Goal: Task Accomplishment & Management: Manage account settings

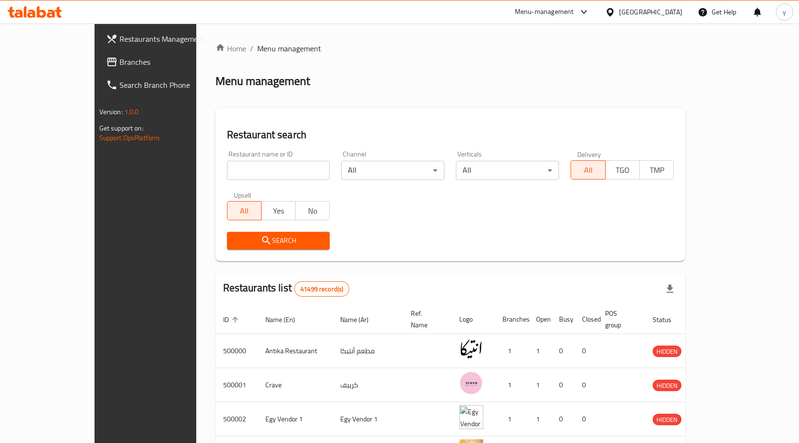
click at [119, 56] on span "Branches" at bounding box center [169, 62] width 101 height 12
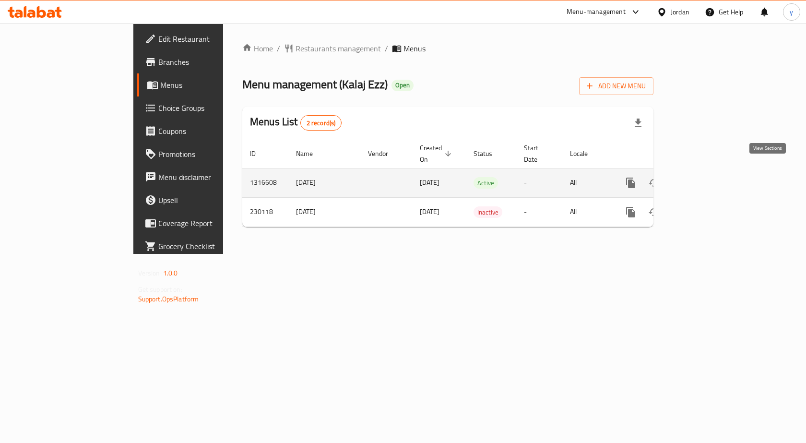
click at [706, 177] on icon "enhanced table" at bounding box center [700, 183] width 12 height 12
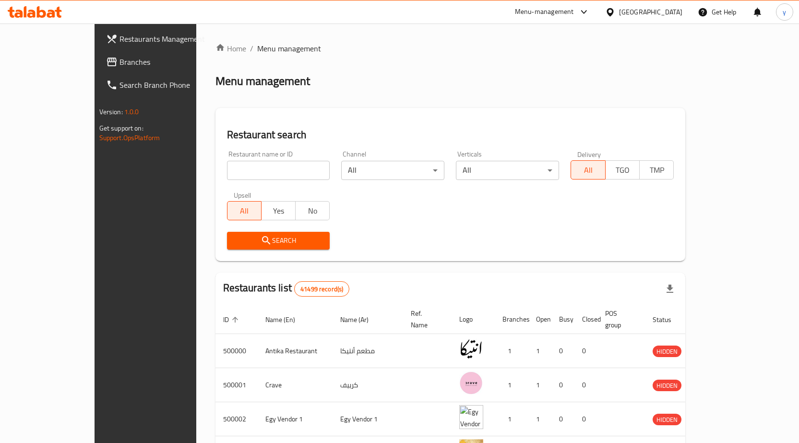
click at [674, 16] on div "[GEOGRAPHIC_DATA]" at bounding box center [650, 12] width 63 height 11
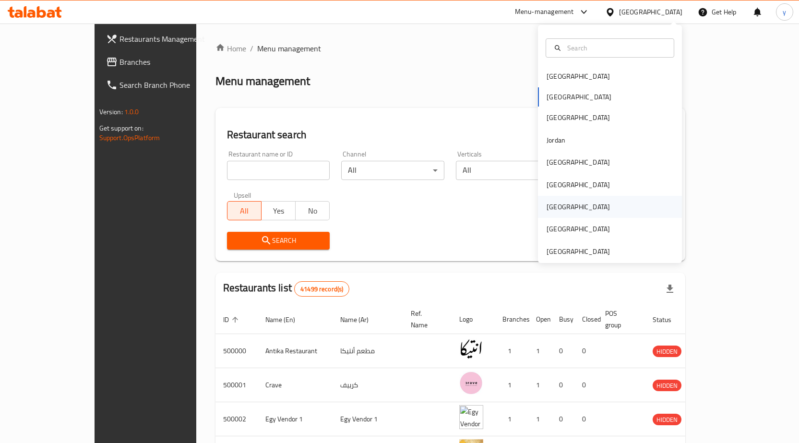
click at [605, 203] on div "Qatar" at bounding box center [610, 207] width 144 height 22
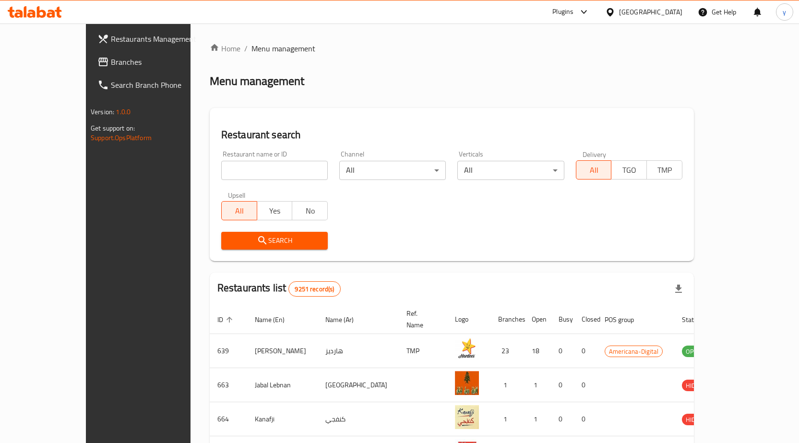
click at [111, 65] on span "Branches" at bounding box center [161, 62] width 101 height 12
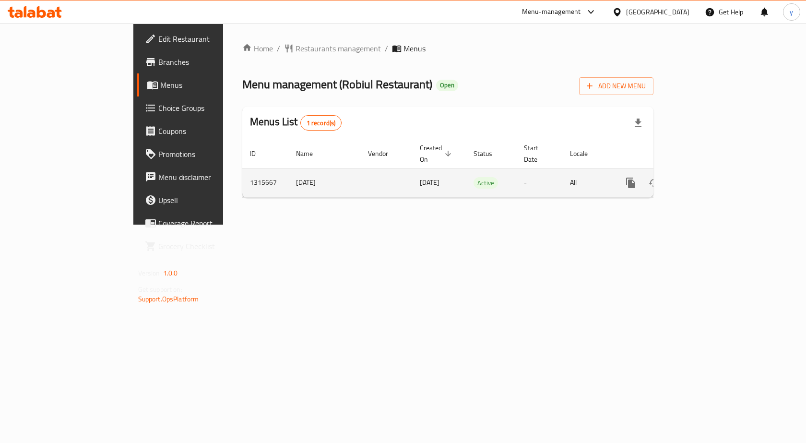
click at [712, 180] on link "enhanced table" at bounding box center [700, 182] width 23 height 23
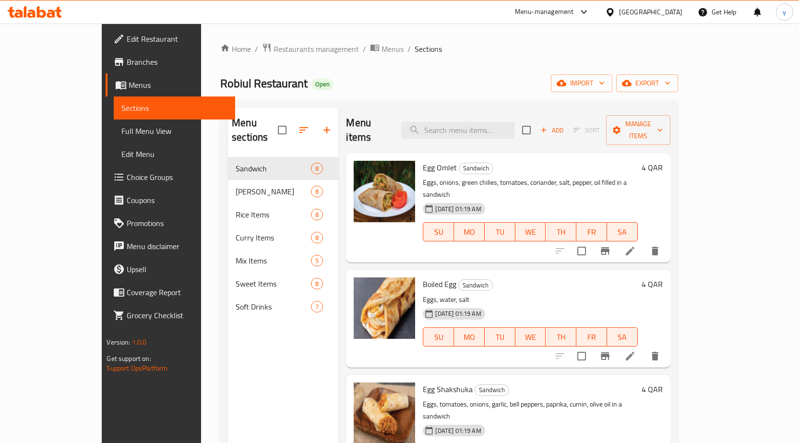
click at [250, 333] on div "Menu sections Sandwich 8 Biryani Rice 8 Rice Items 8 Curry Items 8 Mix Items 5 …" at bounding box center [283, 328] width 110 height 443
click at [121, 133] on span "Full Menu View" at bounding box center [174, 131] width 106 height 12
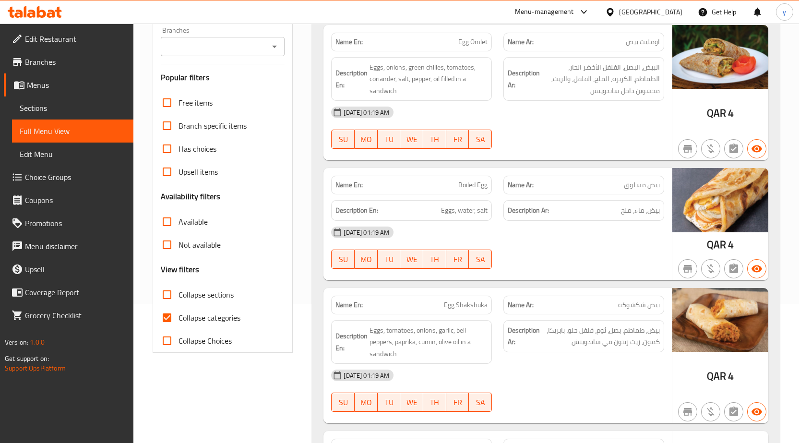
scroll to position [144, 0]
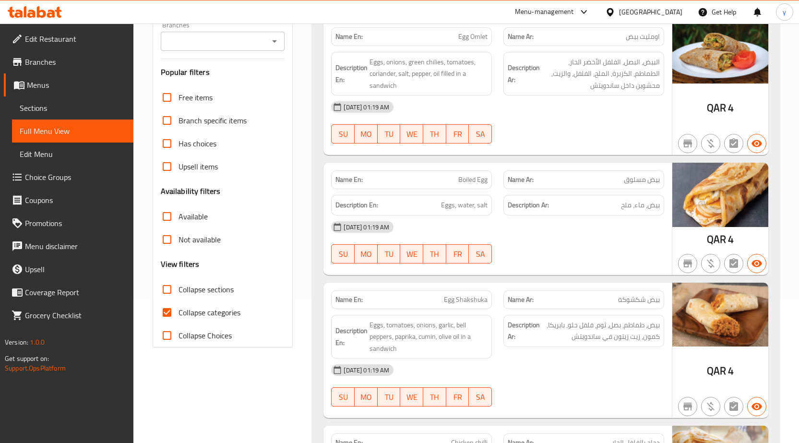
click at [170, 308] on input "Collapse categories" at bounding box center [166, 312] width 23 height 23
checkbox input "false"
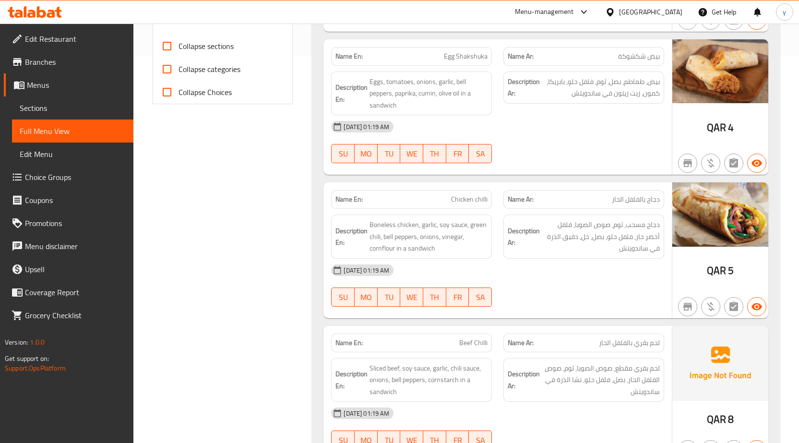
scroll to position [0, 0]
